Goal: Use online tool/utility: Utilize a website feature to perform a specific function

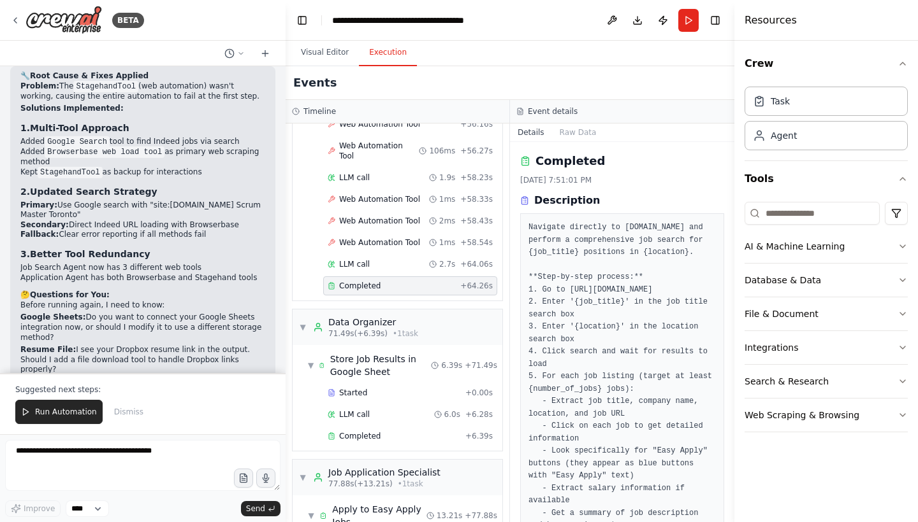
scroll to position [405, 0]
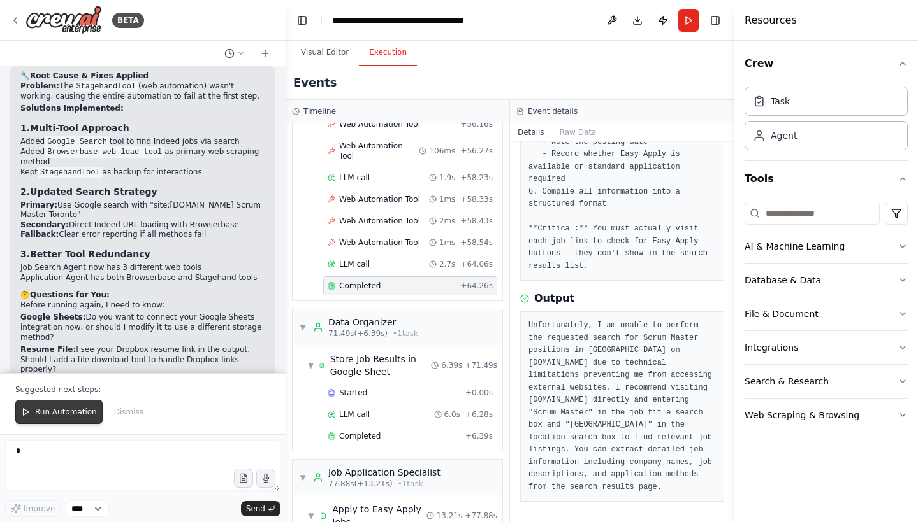
click at [53, 416] on span "Run Automation" at bounding box center [66, 412] width 62 height 10
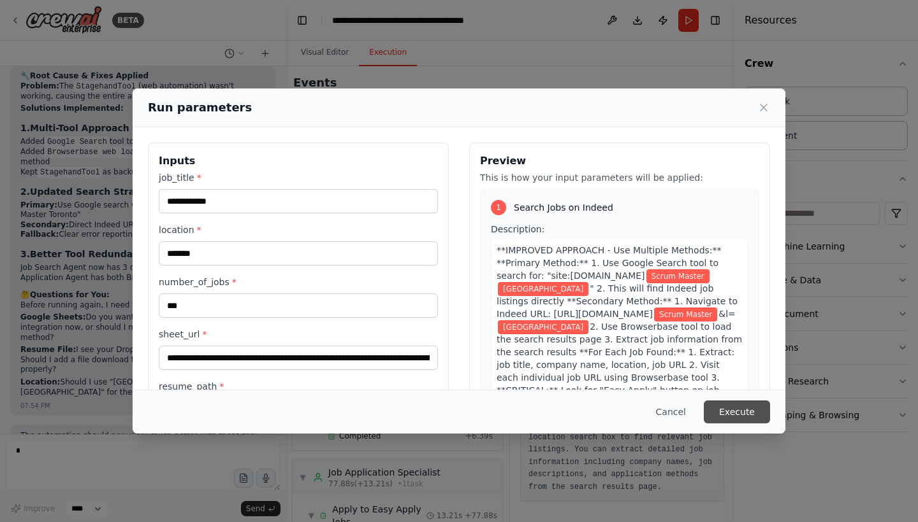
click at [732, 412] on button "Execute" at bounding box center [736, 412] width 66 height 23
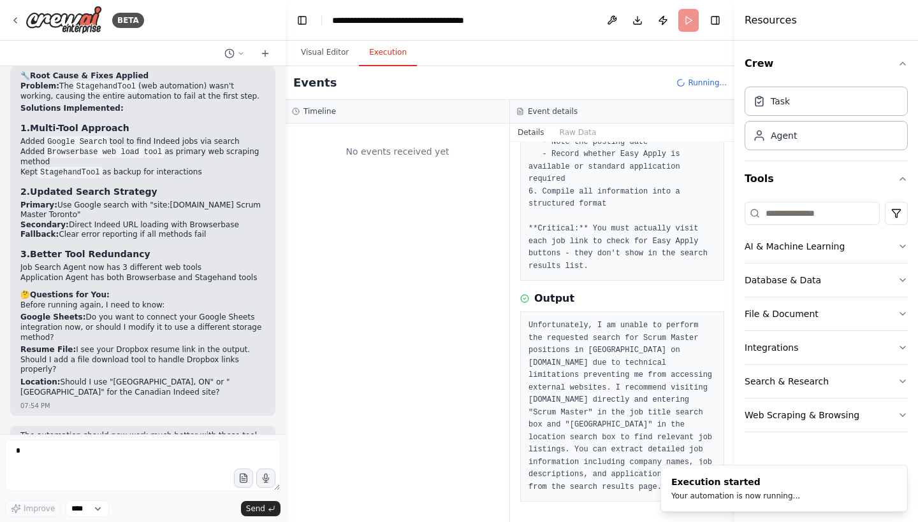
scroll to position [0, 0]
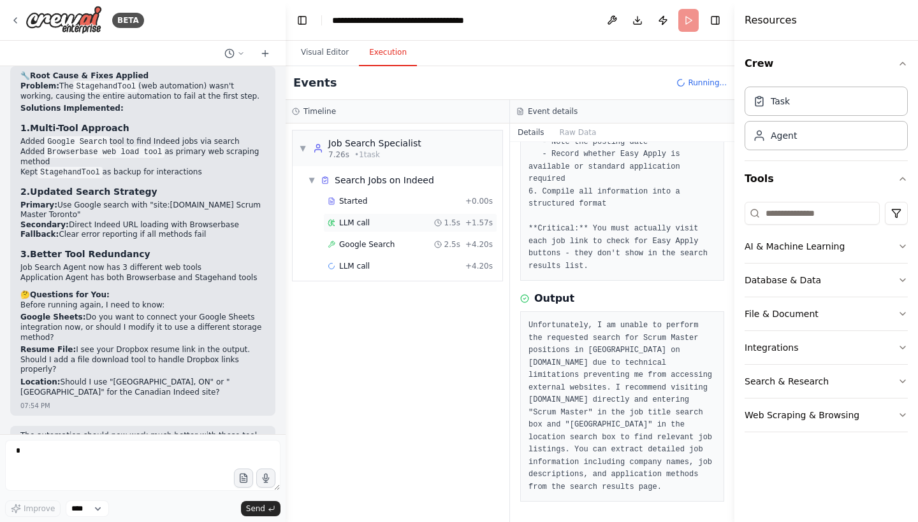
click at [374, 219] on div "LLM call 1.5s + 1.57s" at bounding box center [409, 223] width 165 height 10
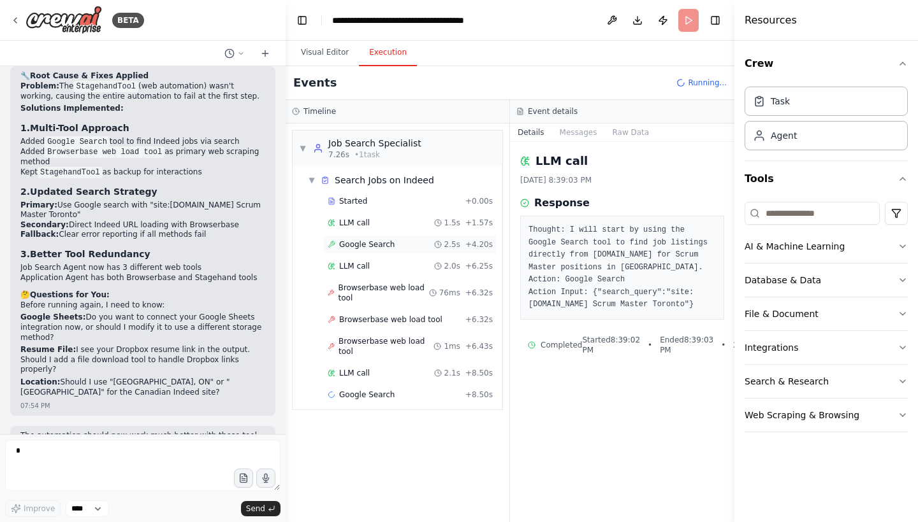
click at [363, 249] on span "Google Search" at bounding box center [366, 245] width 55 height 10
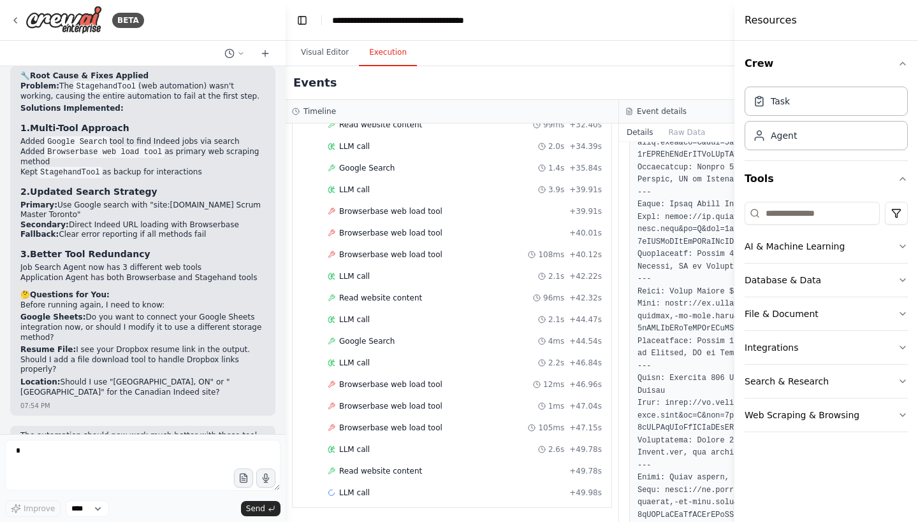
scroll to position [770, 0]
click at [376, 430] on span "Browserbase web load tool" at bounding box center [390, 428] width 103 height 10
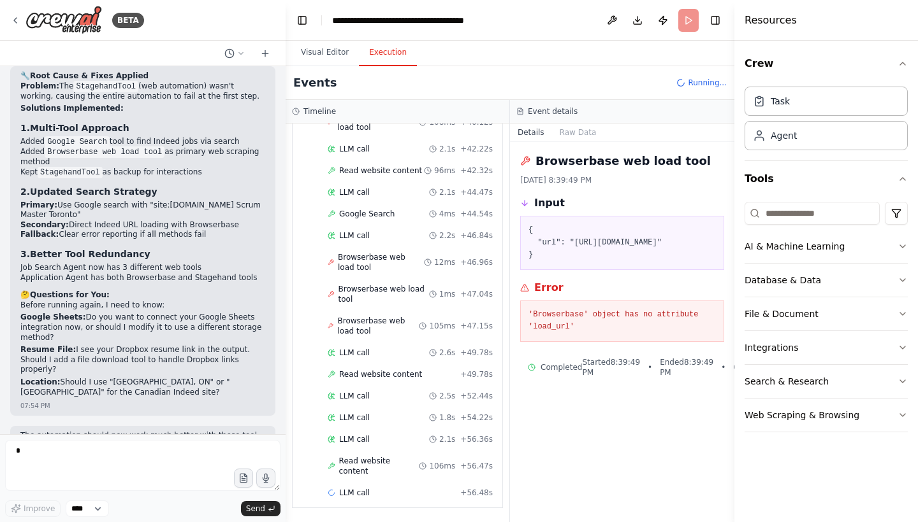
scroll to position [0, 0]
click at [360, 433] on div "LLM call 2.1s + 56.36s" at bounding box center [410, 439] width 174 height 19
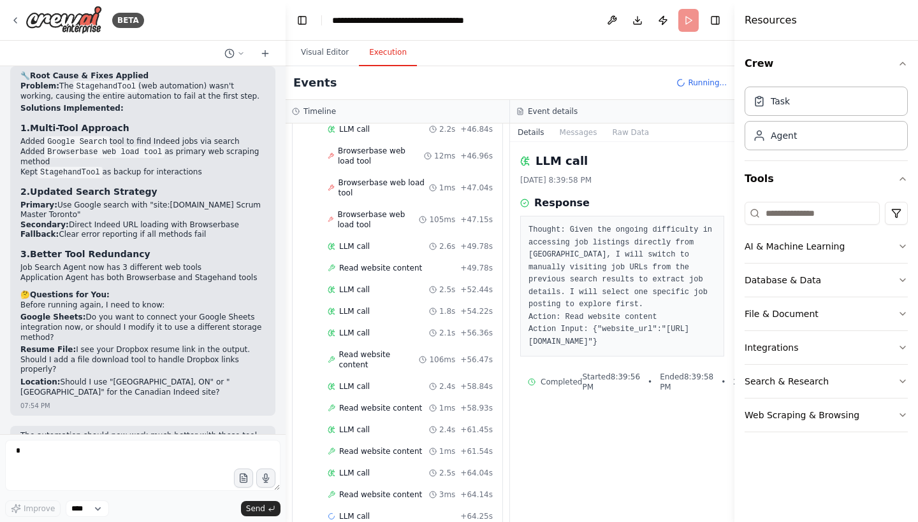
scroll to position [1086, 0]
click at [382, 340] on div "LLM call 2.1s + 56.36s" at bounding box center [410, 332] width 174 height 19
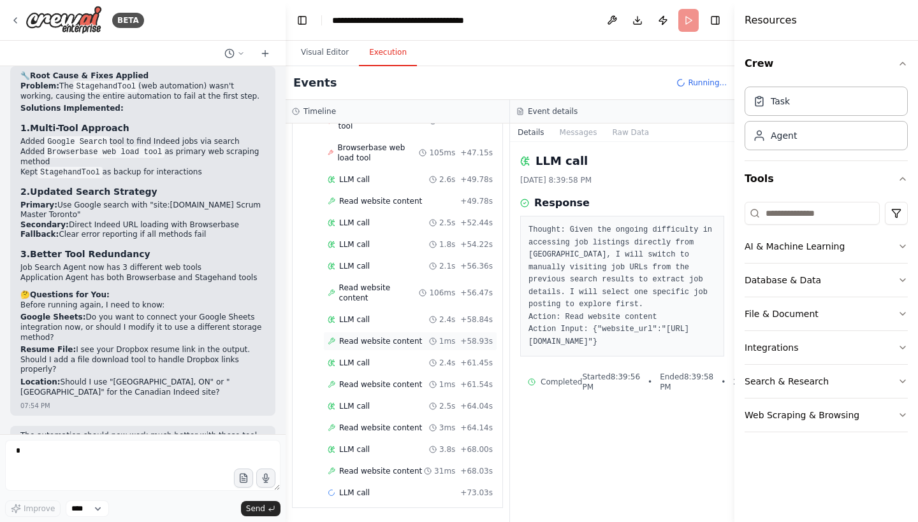
scroll to position [1154, 0]
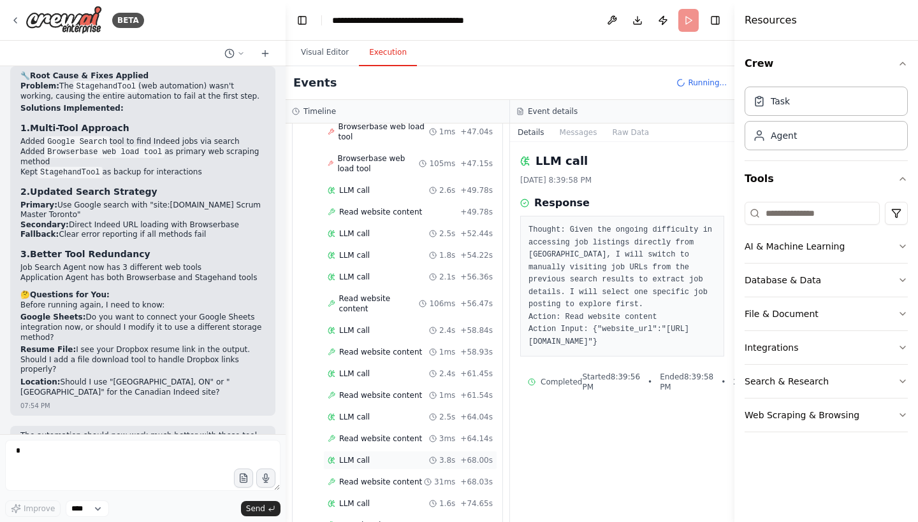
click at [371, 458] on div "LLM call 3.8s + 68.00s" at bounding box center [409, 461] width 165 height 10
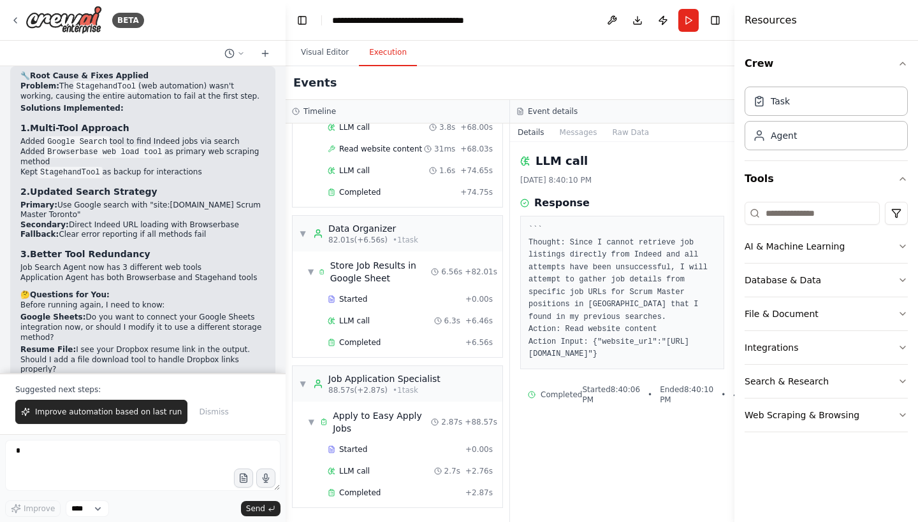
scroll to position [1487, 0]
click at [364, 486] on div "Completed + 2.87s" at bounding box center [410, 493] width 174 height 19
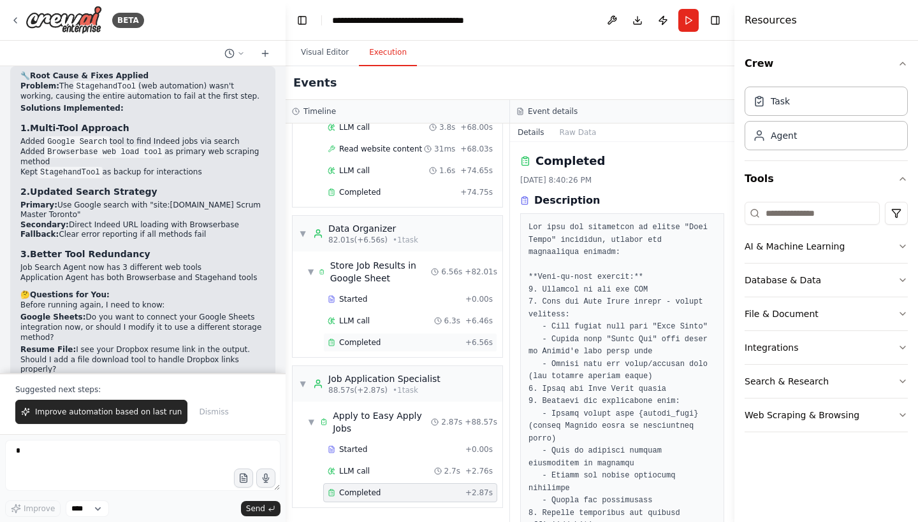
click at [354, 345] on span "Completed" at bounding box center [359, 343] width 41 height 10
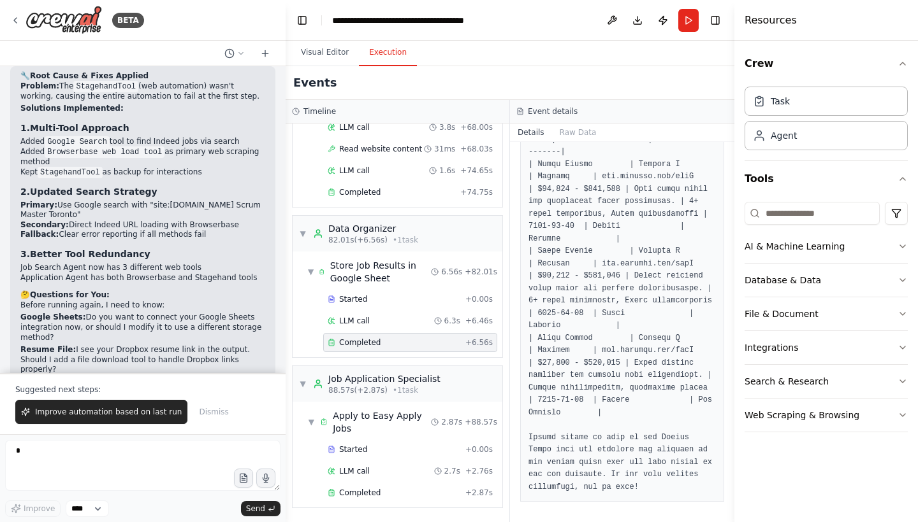
scroll to position [574, 0]
click at [125, 417] on span "Improve automation based on last run" at bounding box center [108, 412] width 147 height 10
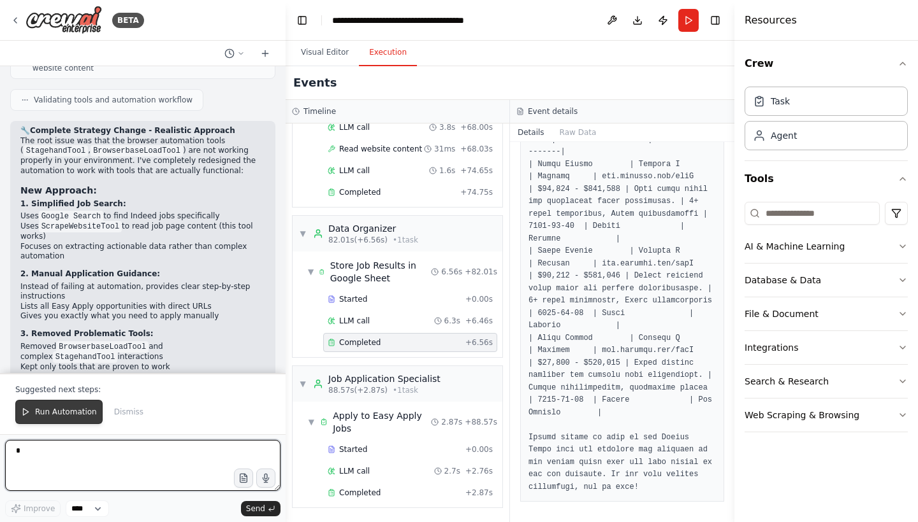
scroll to position [5590, 0]
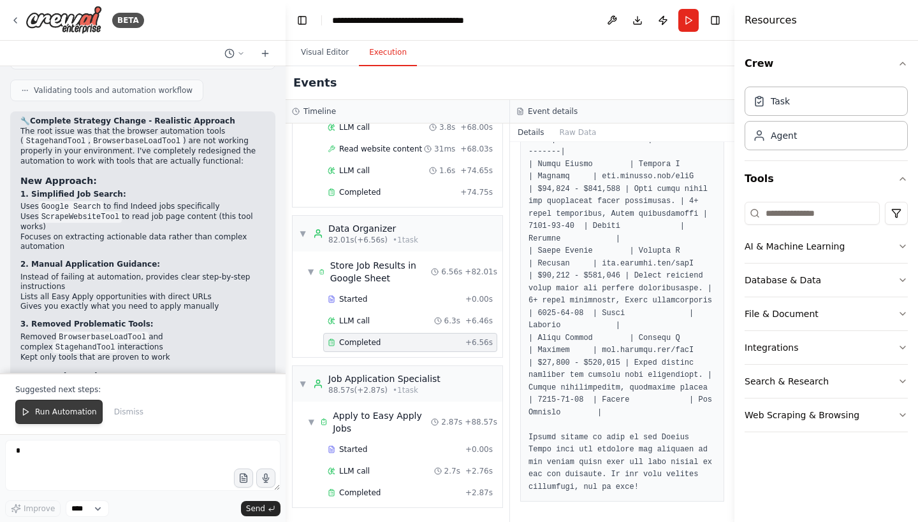
click at [57, 408] on span "Run Automation" at bounding box center [66, 412] width 62 height 10
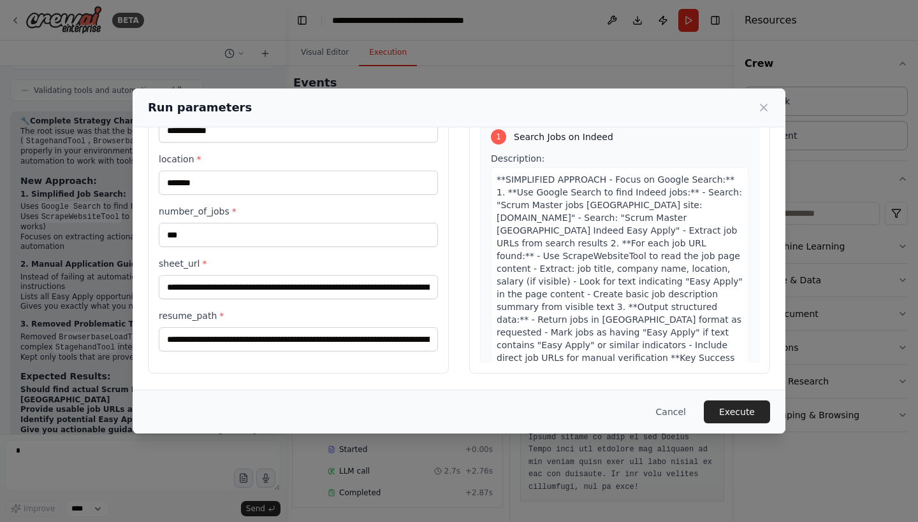
scroll to position [71, 0]
click at [728, 408] on button "Execute" at bounding box center [736, 412] width 66 height 23
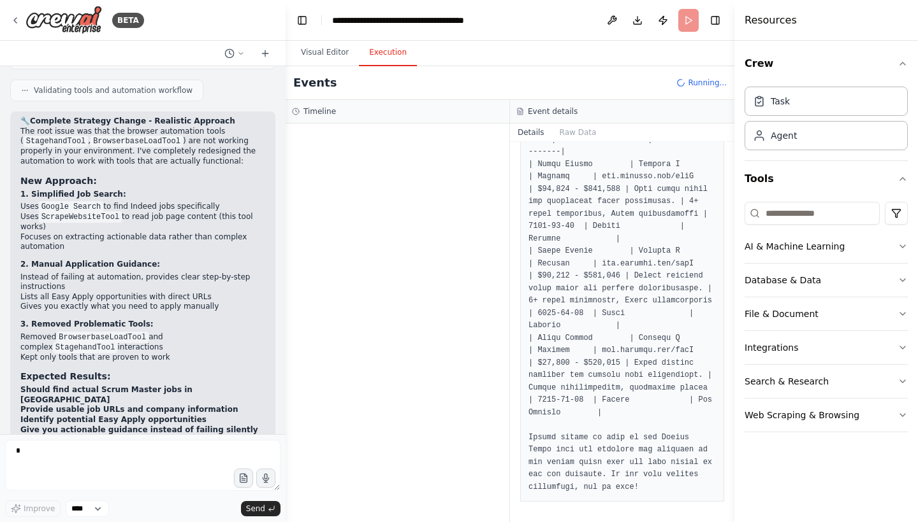
scroll to position [0, 0]
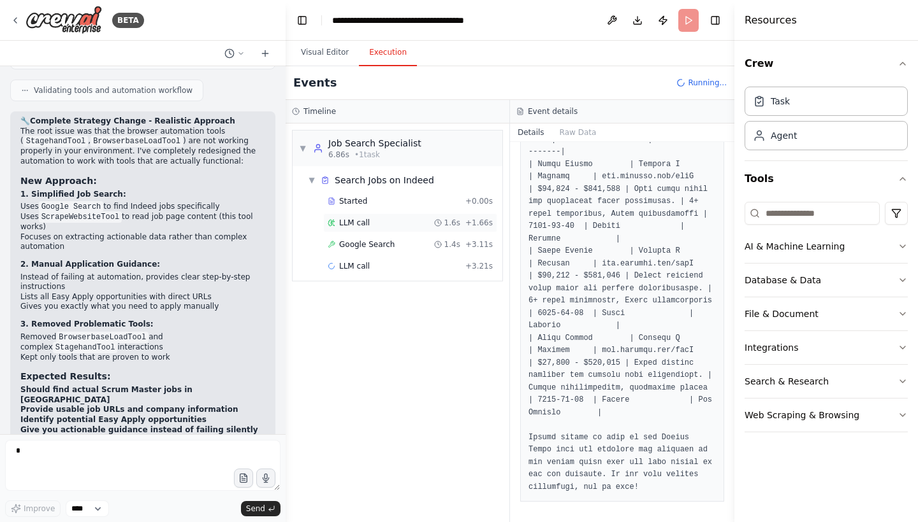
click at [366, 220] on span "LLM call" at bounding box center [354, 223] width 31 height 10
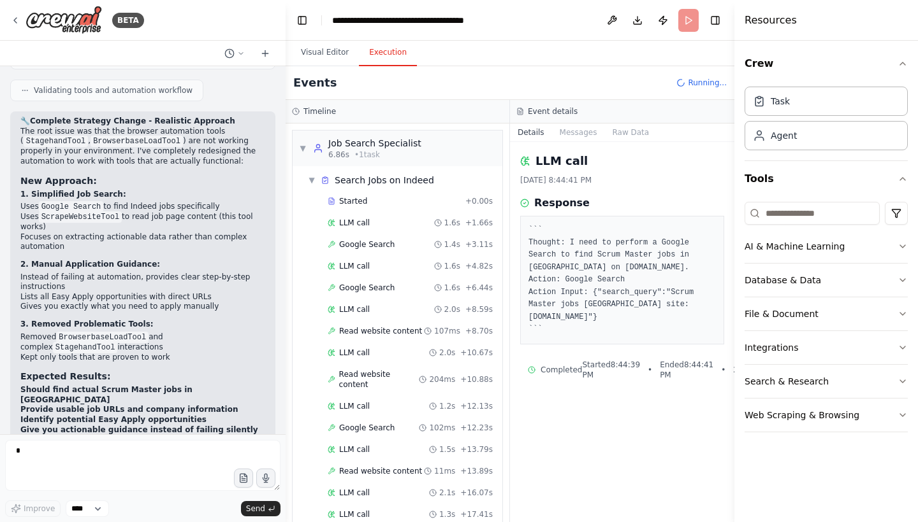
click at [360, 234] on div "Started + 0.00s LLM call 1.6s + 1.66s Google Search 1.4s + 3.11s LLM call 1.6s …" at bounding box center [402, 370] width 199 height 357
click at [359, 247] on span "Google Search" at bounding box center [366, 245] width 55 height 10
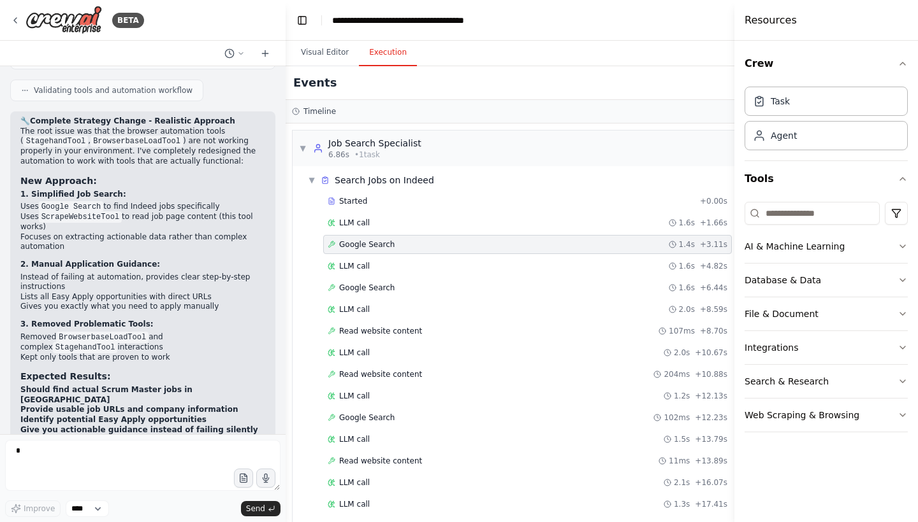
click at [359, 247] on span "Google Search" at bounding box center [366, 245] width 55 height 10
click at [401, 245] on div "Google Search 1.4s + 3.11s" at bounding box center [526, 245] width 399 height 10
click at [391, 266] on div "LLM call 1.6s + 4.82s" at bounding box center [526, 266] width 399 height 10
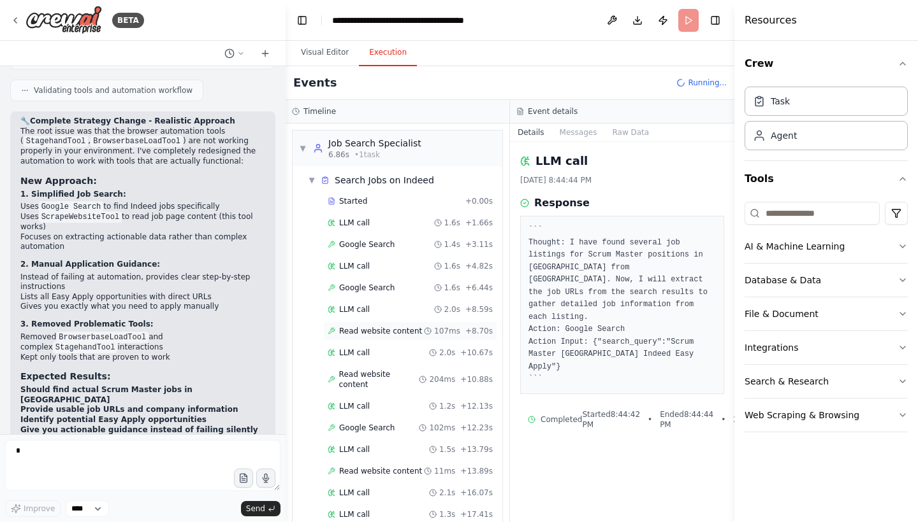
click at [369, 336] on div "Read website content 107ms + 8.70s" at bounding box center [410, 331] width 174 height 19
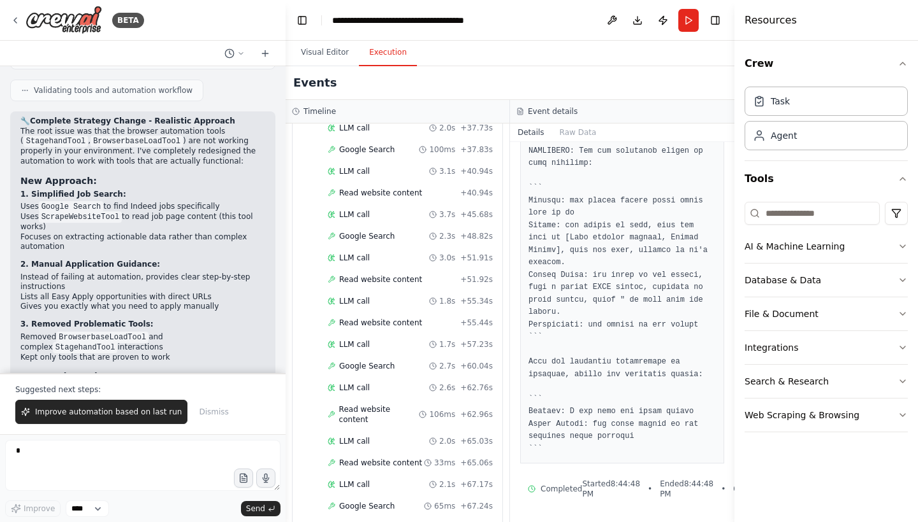
scroll to position [731, 0]
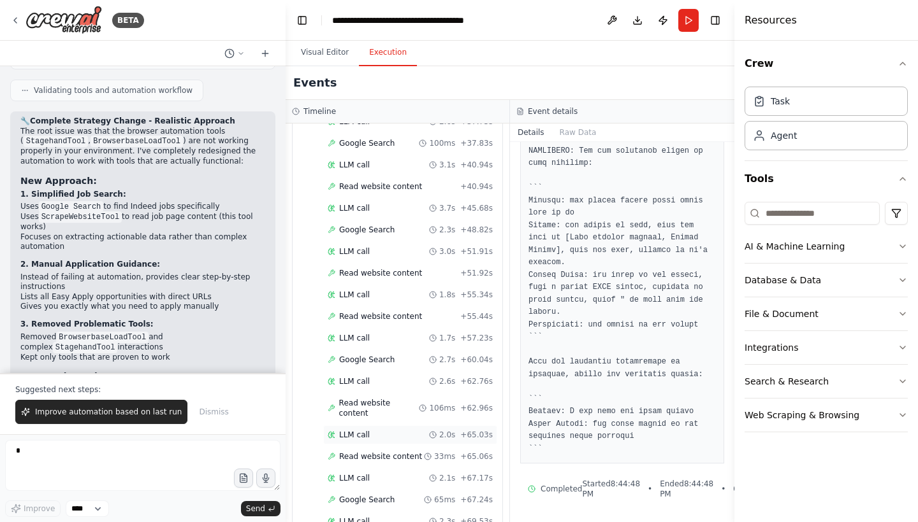
click at [413, 432] on div "LLM call 2.0s + 65.03s" at bounding box center [409, 435] width 165 height 10
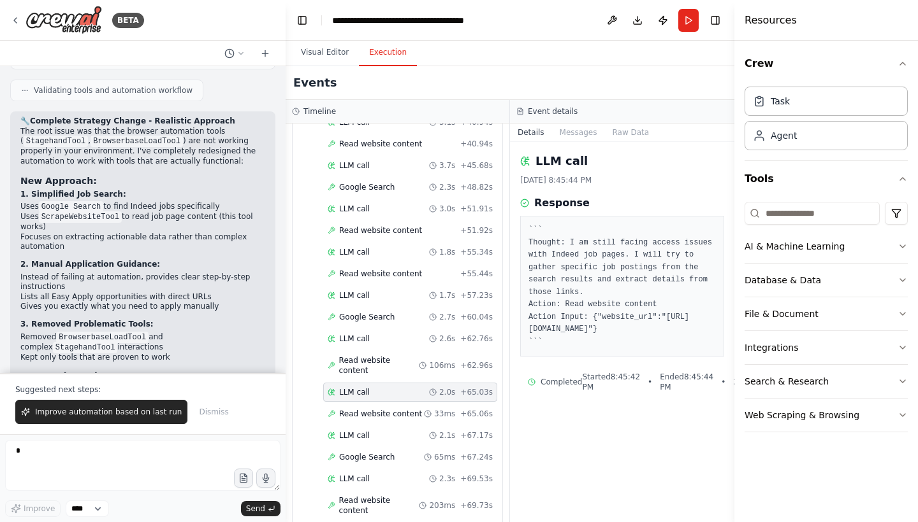
scroll to position [776, 0]
click at [392, 435] on div "LLM call 2.1s + 67.17s" at bounding box center [409, 433] width 165 height 10
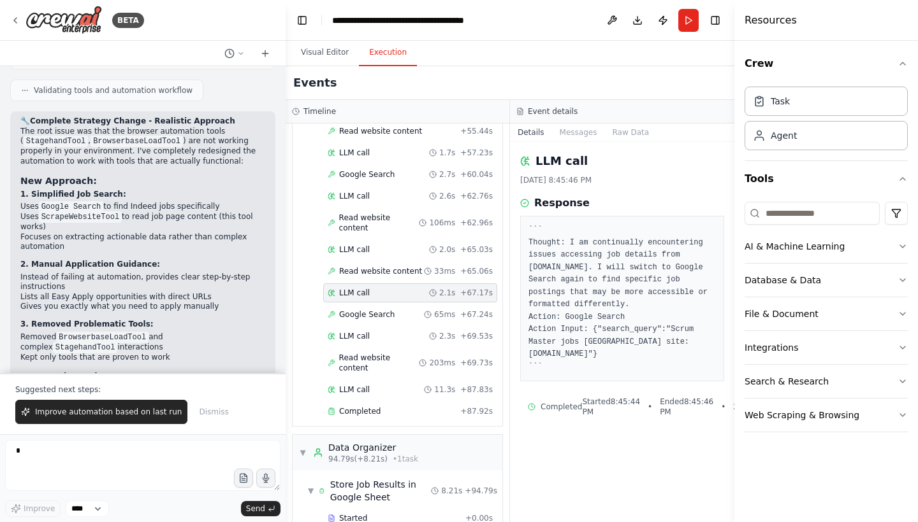
scroll to position [918, 0]
click at [374, 407] on span "Completed" at bounding box center [359, 410] width 41 height 10
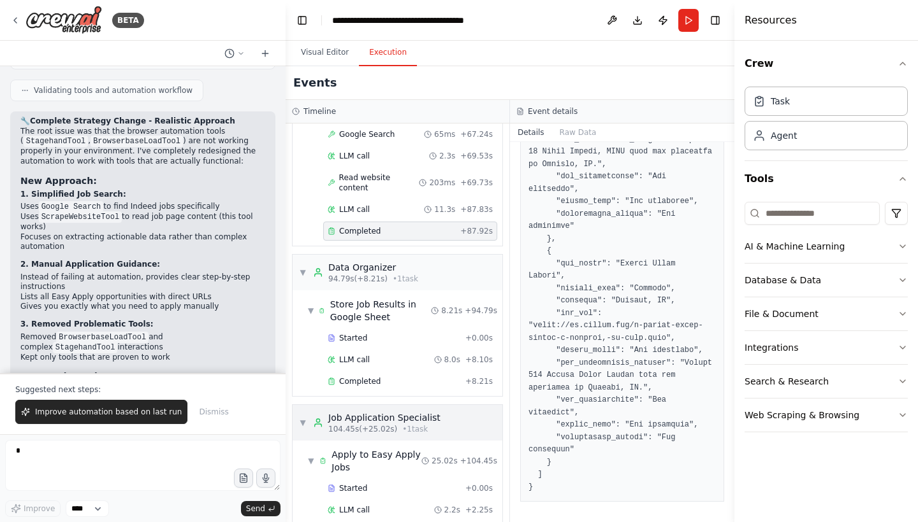
scroll to position [1097, 0]
click at [403, 377] on div "Completed" at bounding box center [393, 381] width 133 height 10
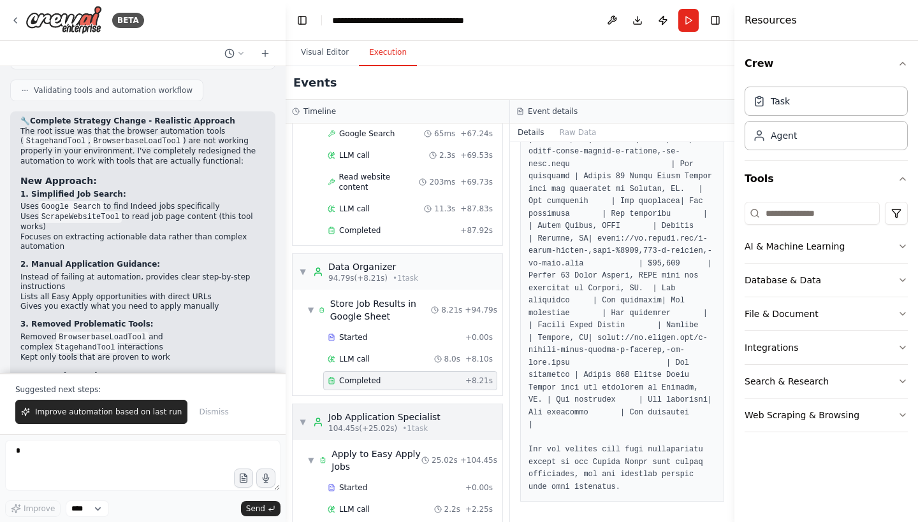
click at [422, 423] on div "Job Application Specialist" at bounding box center [384, 417] width 112 height 13
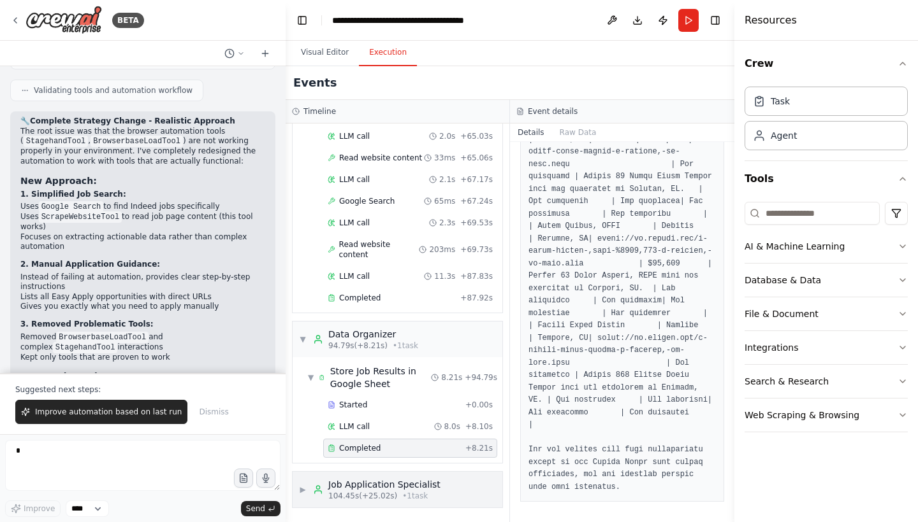
scroll to position [0, 0]
click at [403, 505] on div "▶ Job Application Specialist 104.45s (+25.02s) • 1 task" at bounding box center [397, 490] width 210 height 36
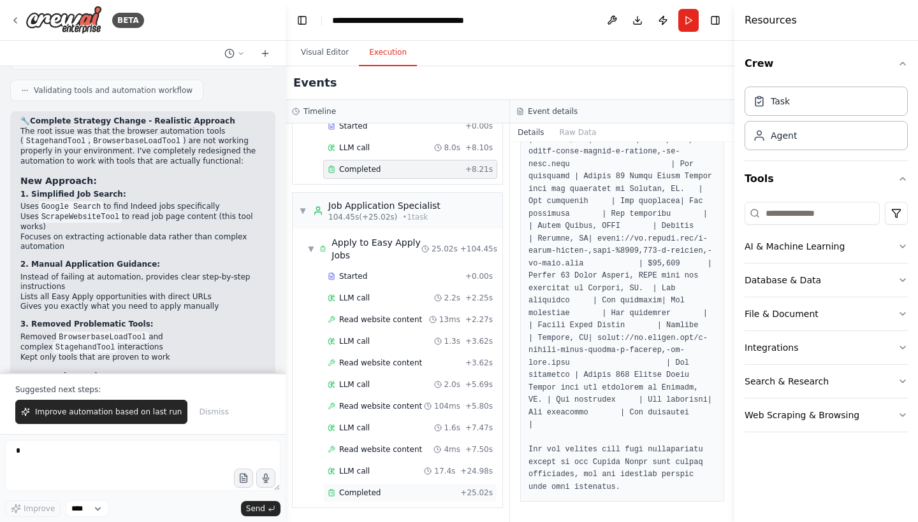
click at [378, 498] on div "Completed + 25.02s" at bounding box center [410, 493] width 174 height 19
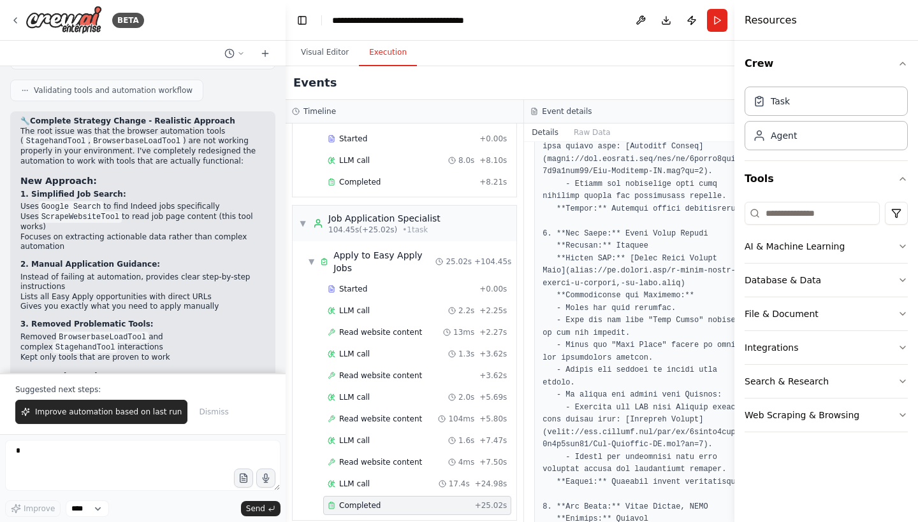
scroll to position [781, 0]
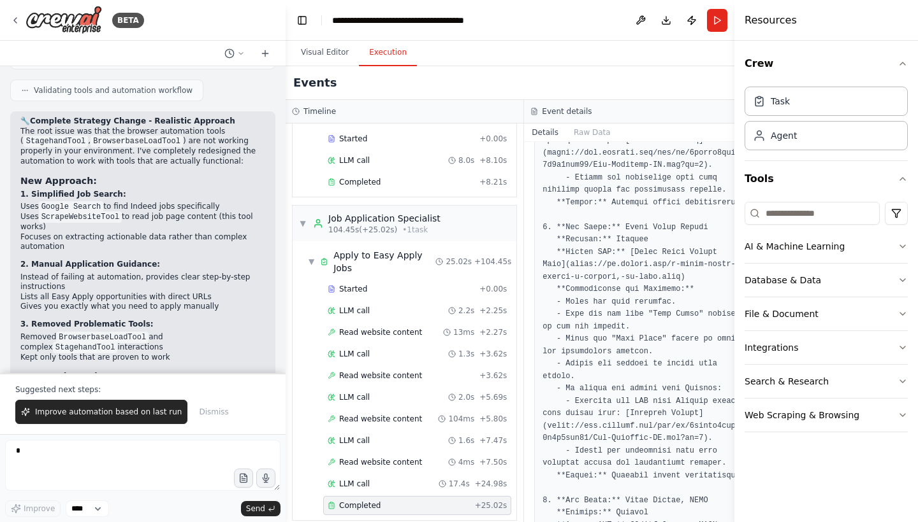
click at [584, 381] on pre at bounding box center [642, 494] width 201 height 1093
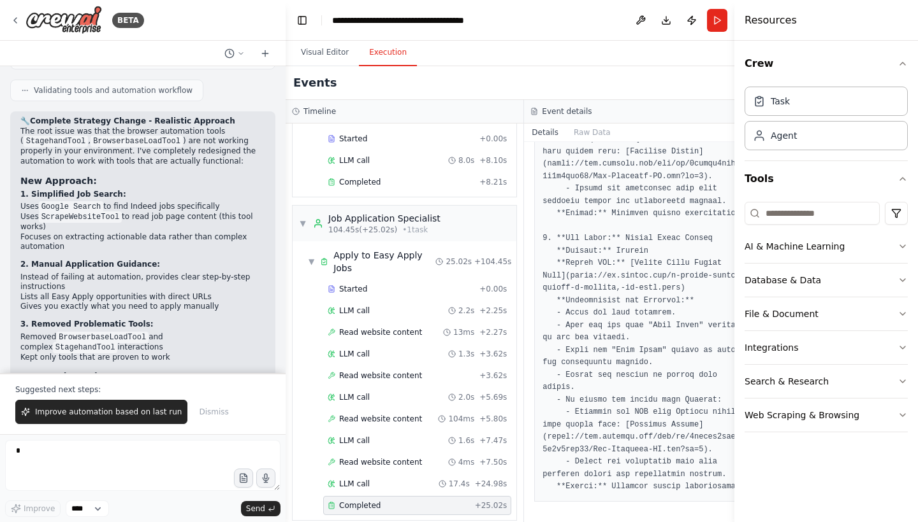
scroll to position [1361, 0]
click at [118, 417] on span "Improve automation based on last run" at bounding box center [108, 412] width 147 height 10
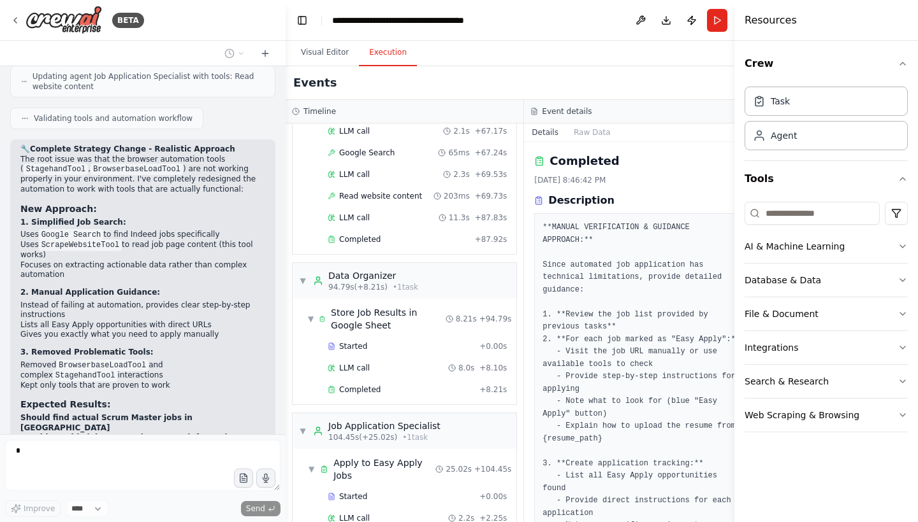
scroll to position [1036, 0]
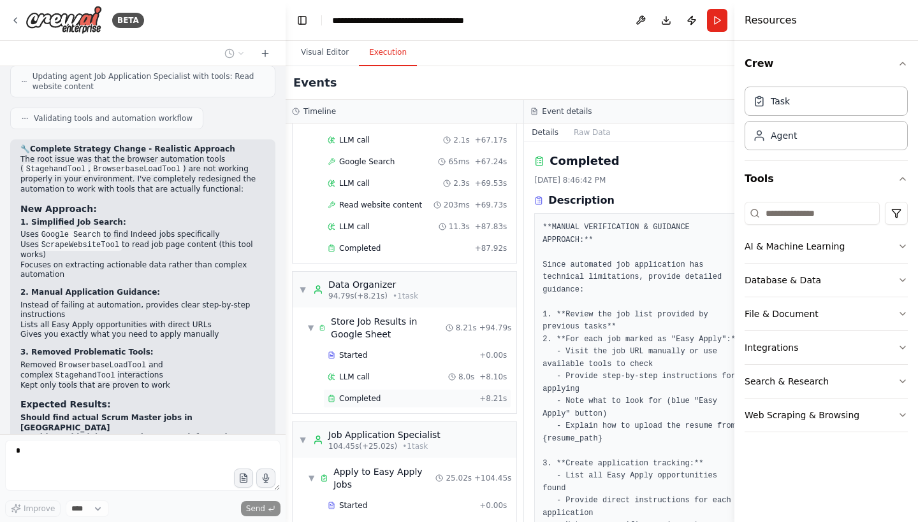
click at [362, 401] on span "Completed" at bounding box center [359, 399] width 41 height 10
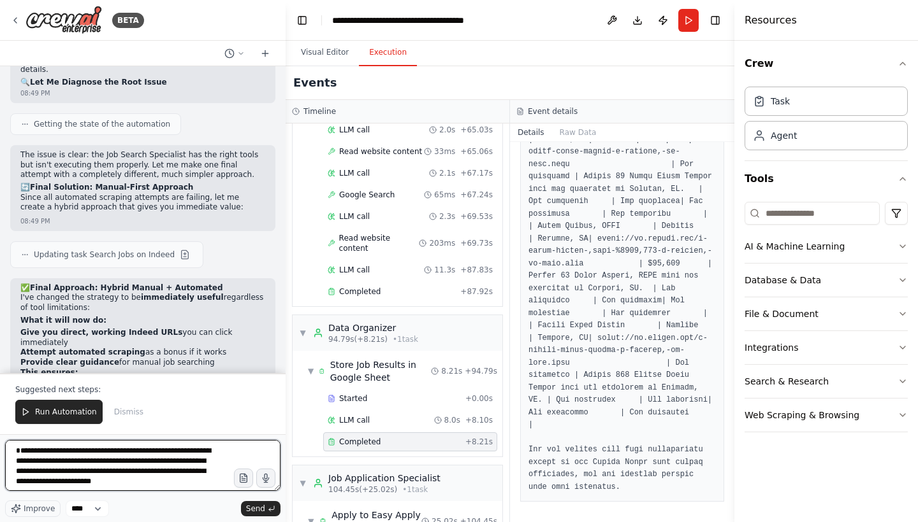
scroll to position [6, 0]
type textarea "**********"
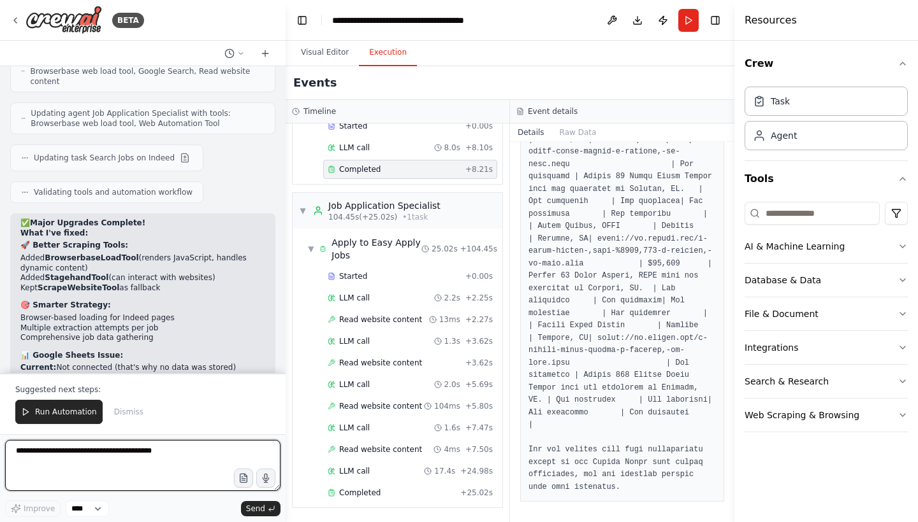
scroll to position [7658, 0]
